Goal: Information Seeking & Learning: Understand process/instructions

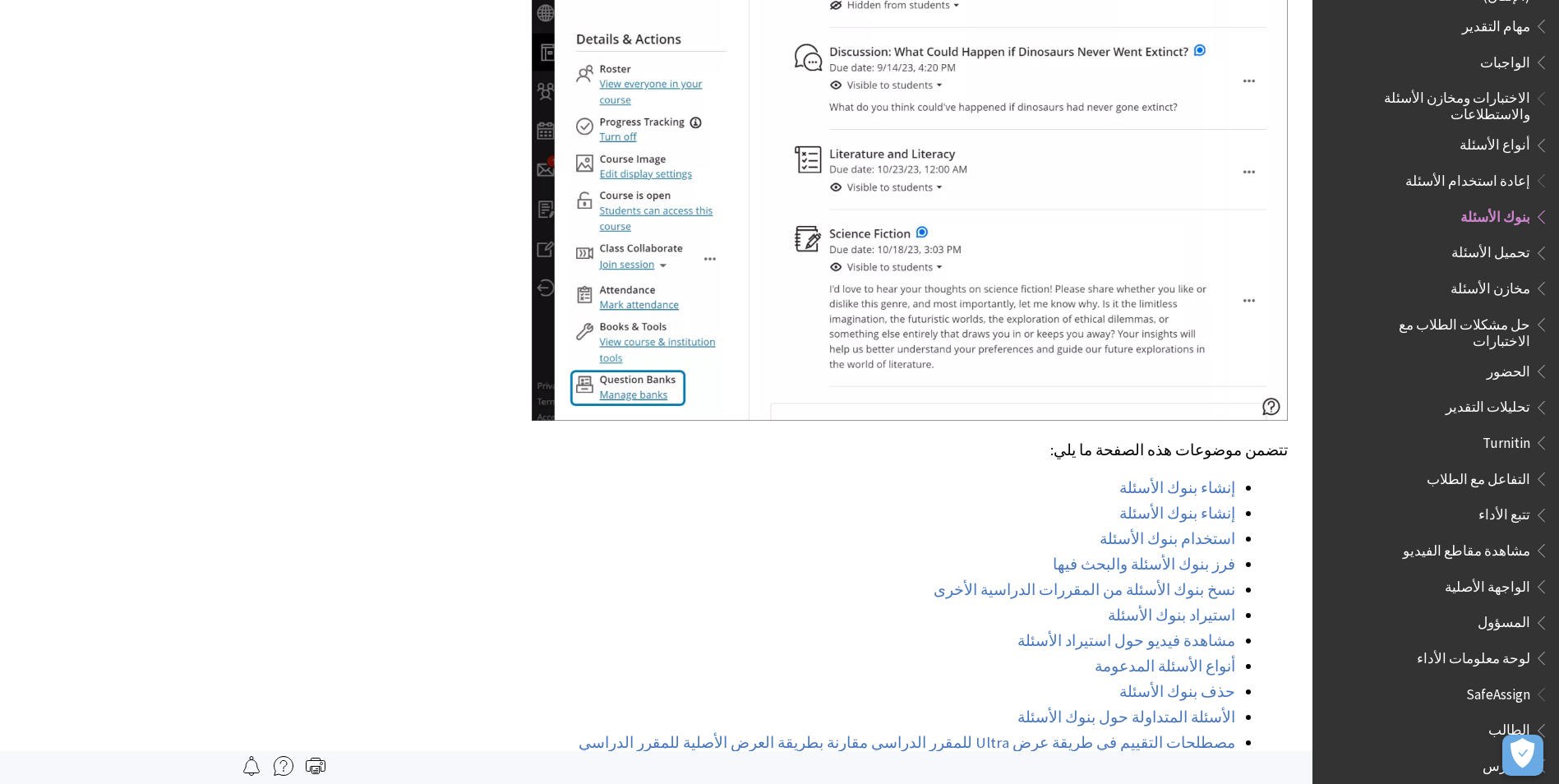
scroll to position [986, 0]
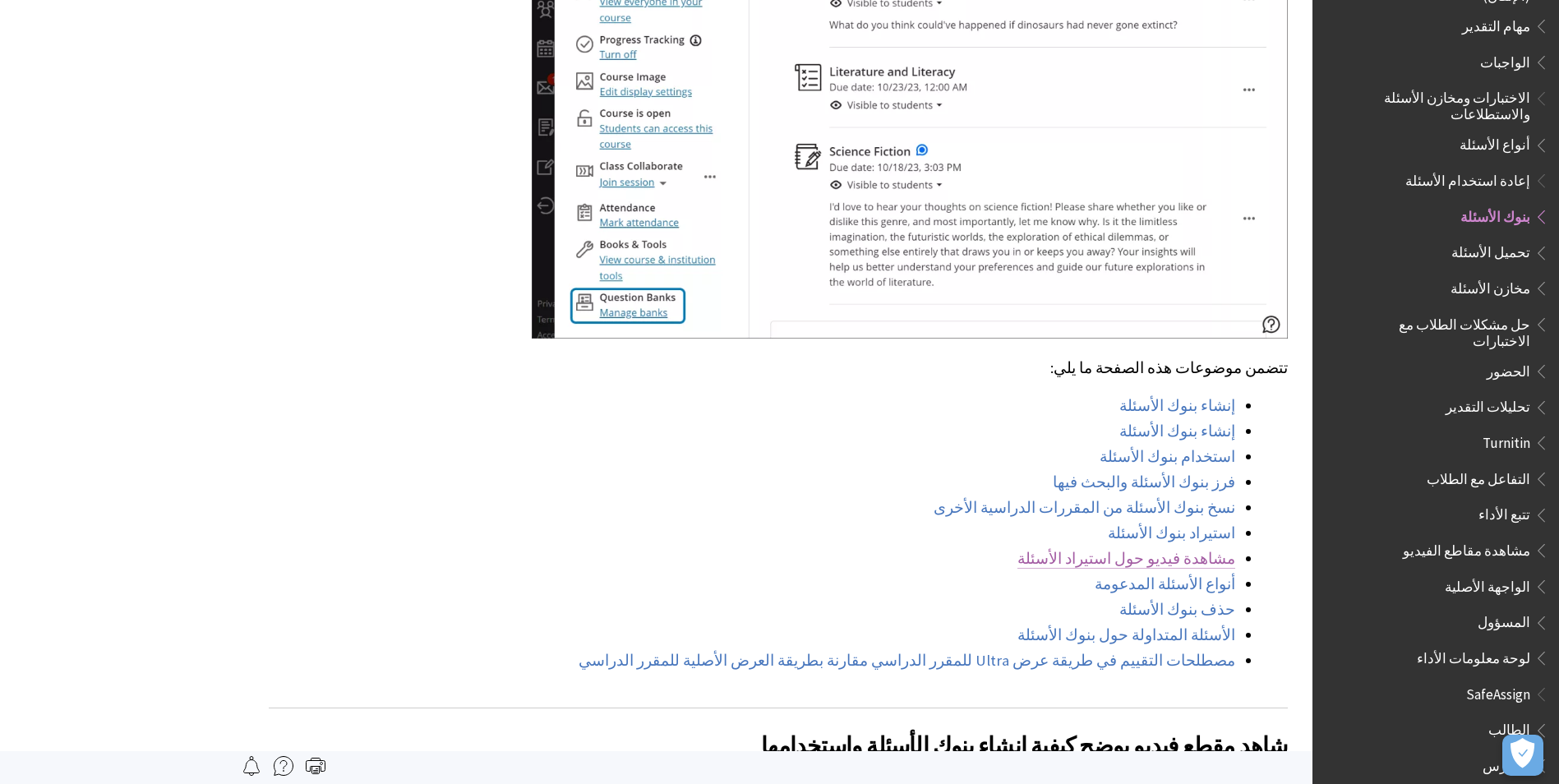
click at [1186, 549] on link "مشاهدة فيديو حول استيراد الأسئلة" at bounding box center [1127, 559] width 218 height 19
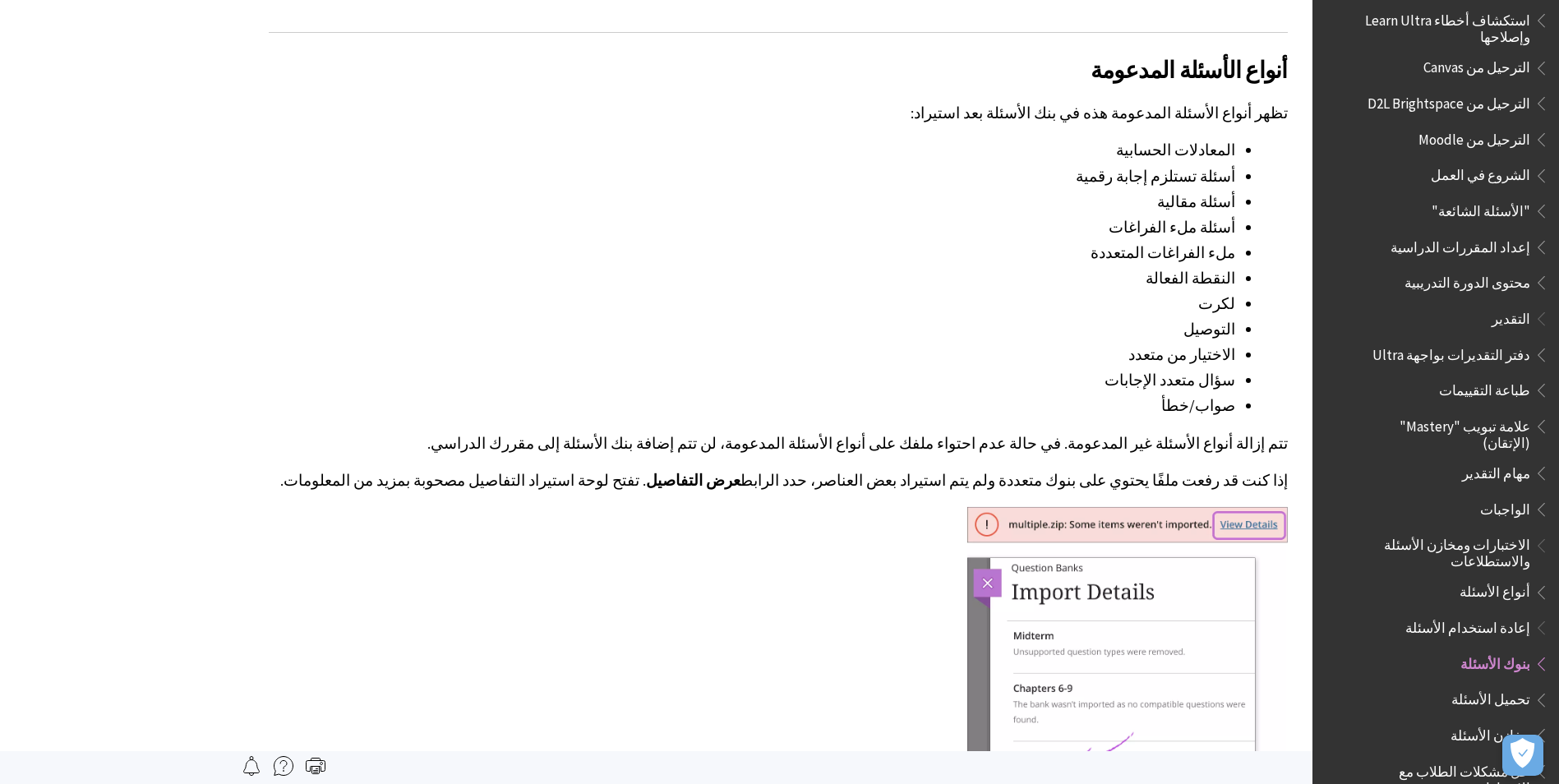
scroll to position [1808, 0]
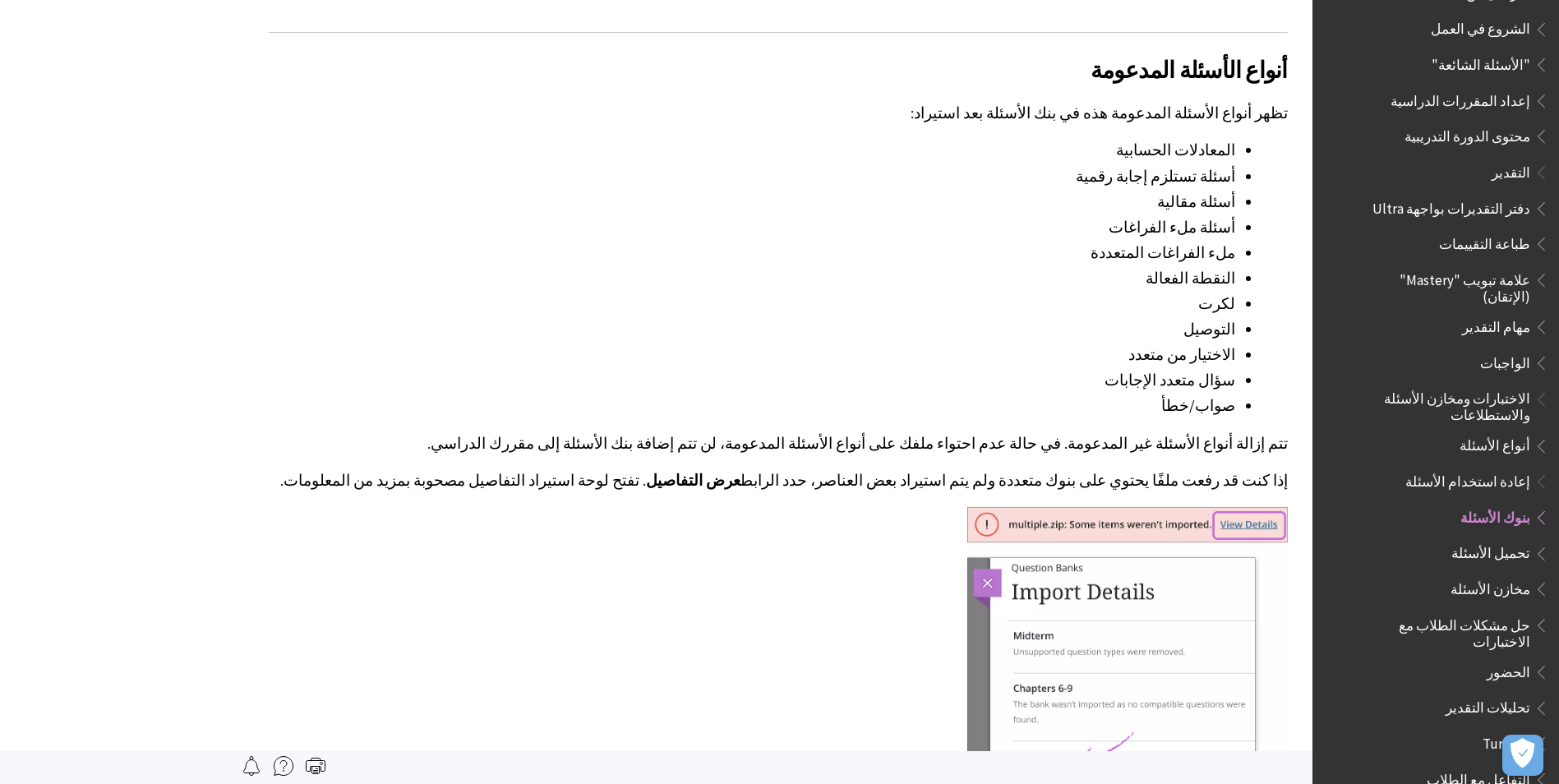
click at [1513, 540] on span "تحميل الأسئلة" at bounding box center [1491, 551] width 79 height 22
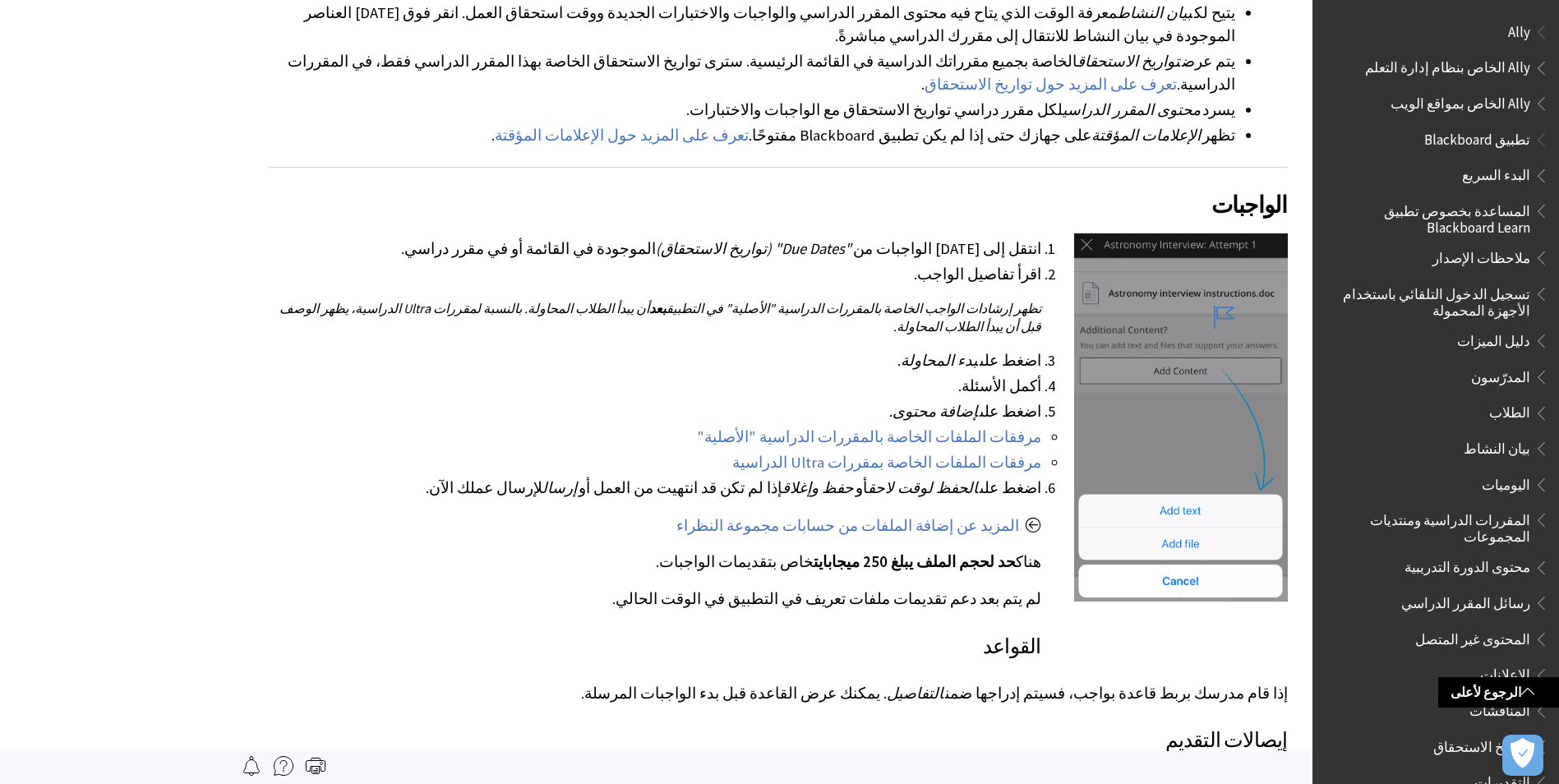
scroll to position [712, 0]
